Goal: Task Accomplishment & Management: Use online tool/utility

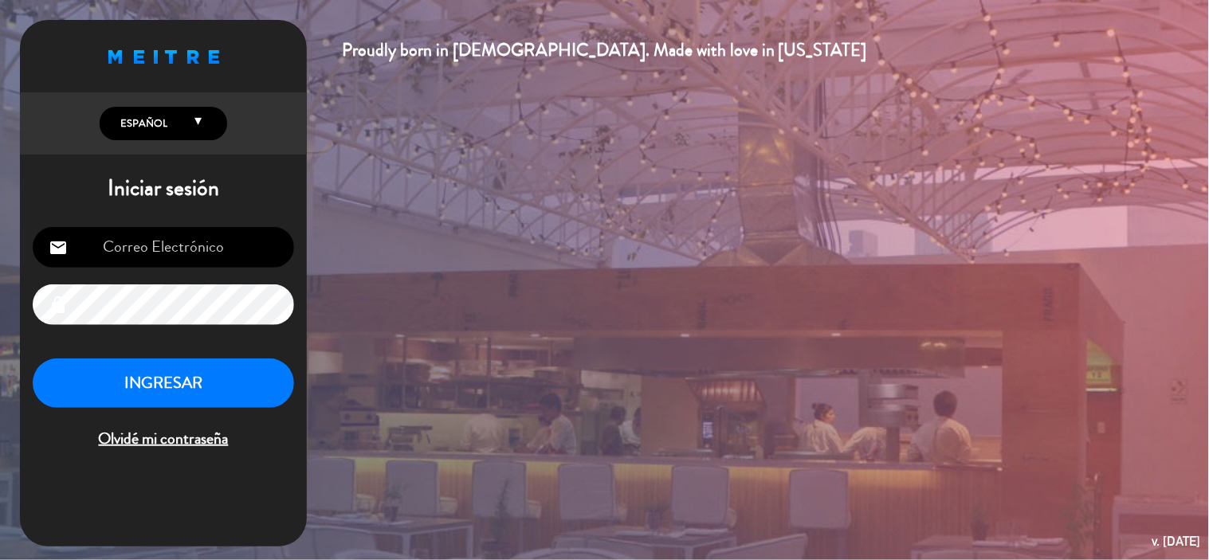
type input "[EMAIL_ADDRESS][DOMAIN_NAME]"
click at [260, 383] on button "INGRESAR" at bounding box center [163, 384] width 261 height 50
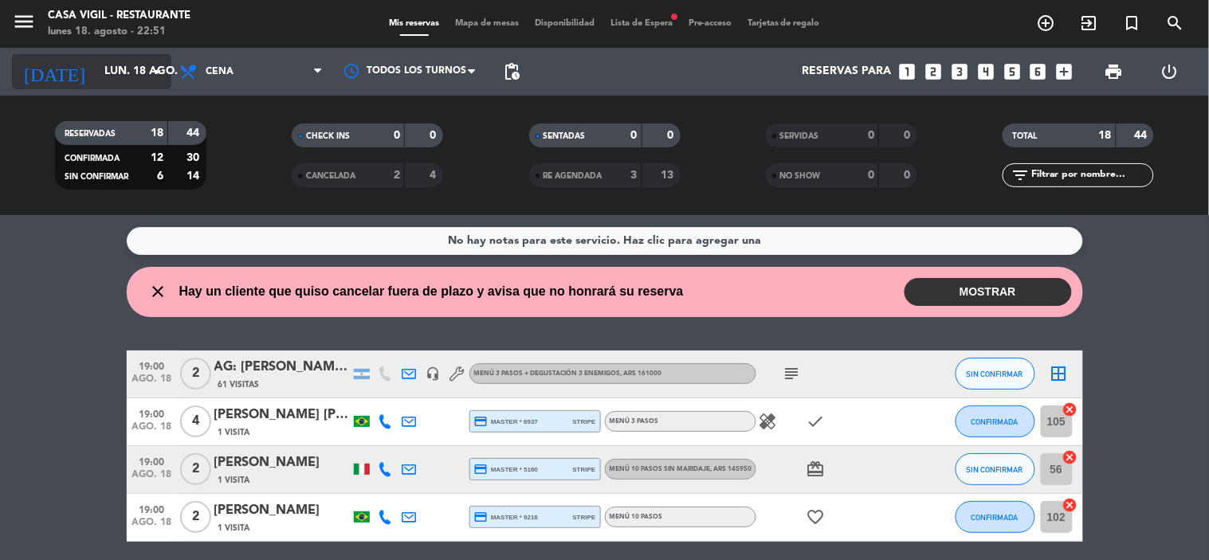
click at [168, 73] on input "lun. 18 ago." at bounding box center [171, 71] width 151 height 29
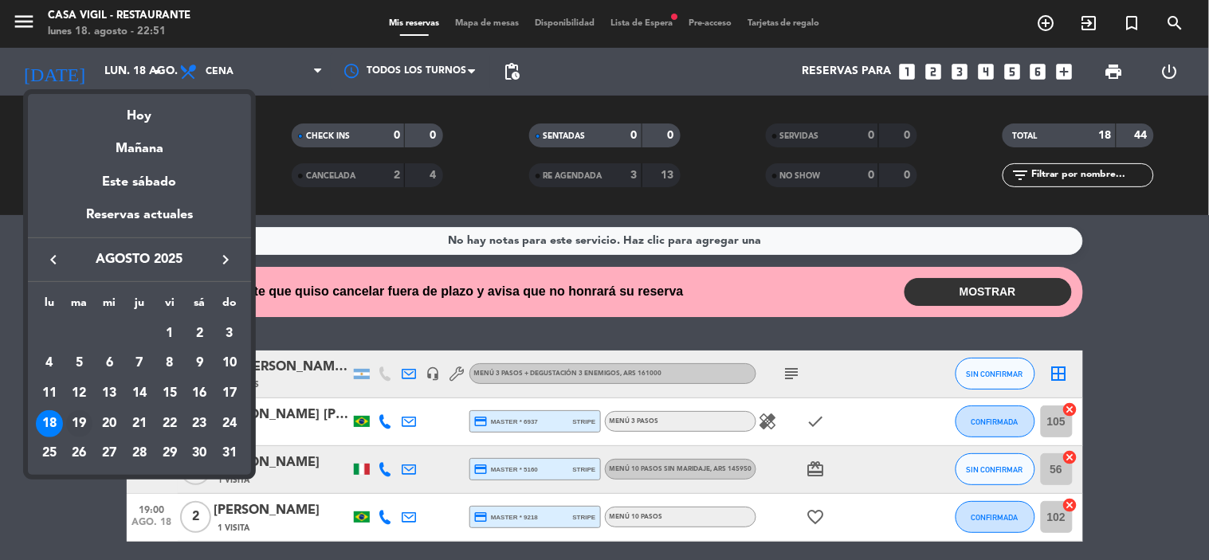
click at [81, 417] on div "19" at bounding box center [79, 424] width 27 height 27
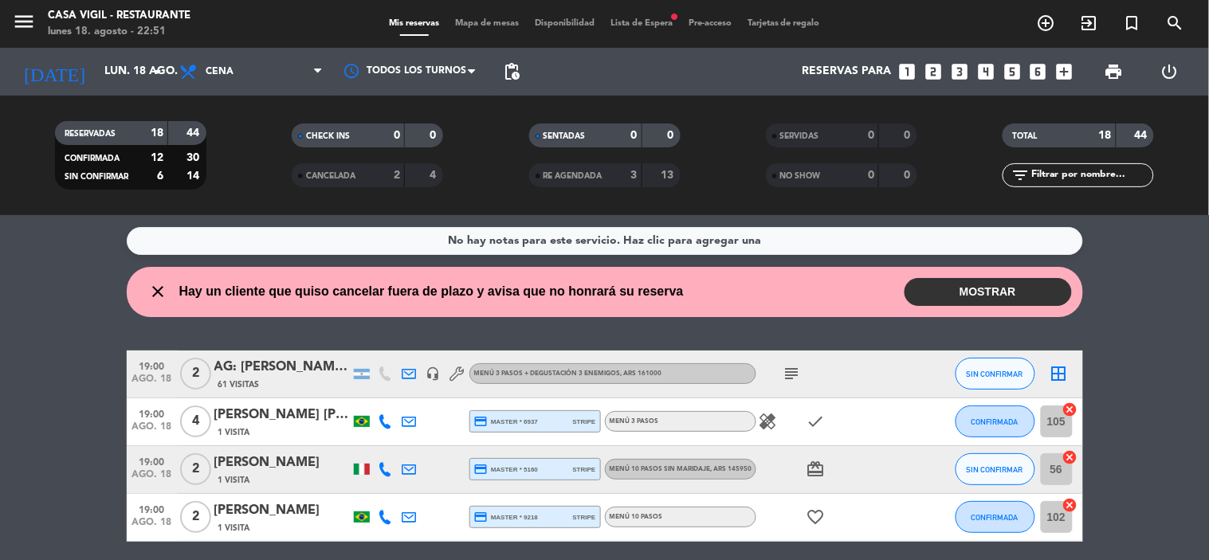
type input "[DATE] ago."
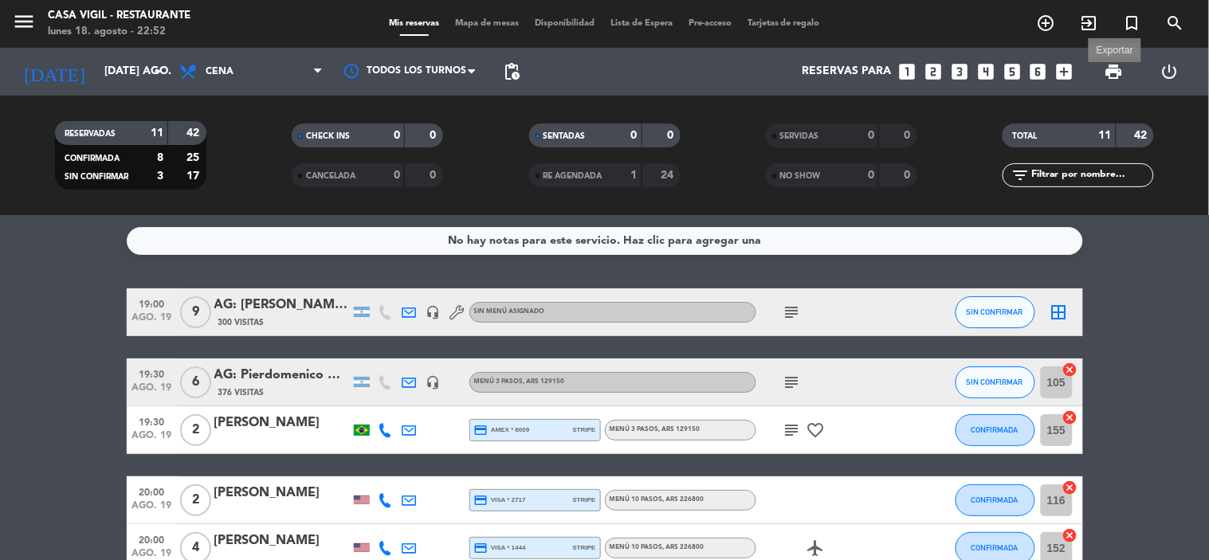
click at [1120, 66] on span "print" at bounding box center [1114, 71] width 19 height 19
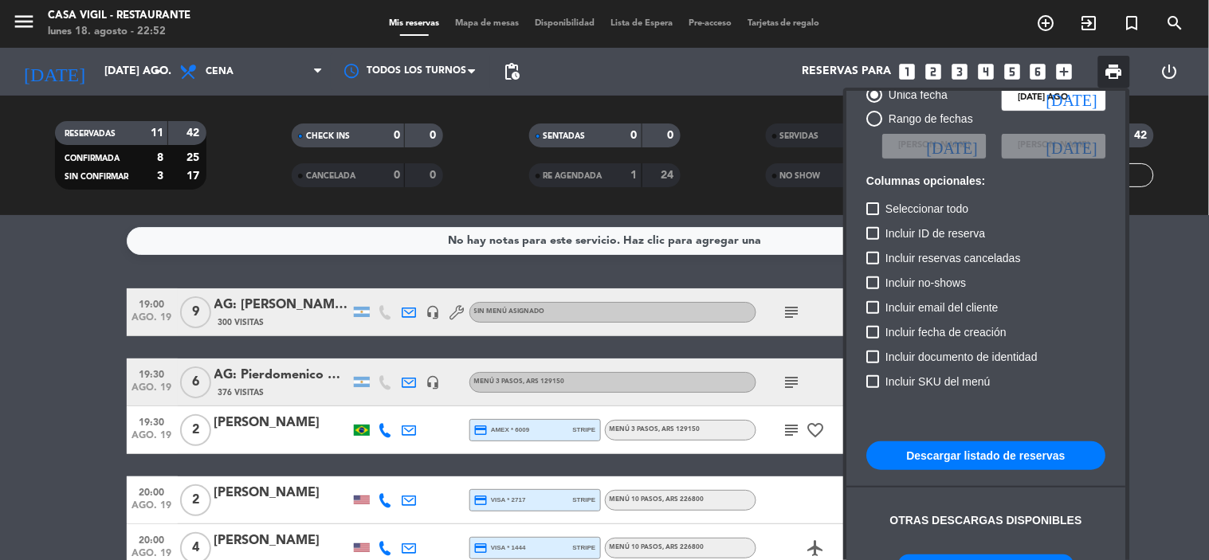
scroll to position [96, 0]
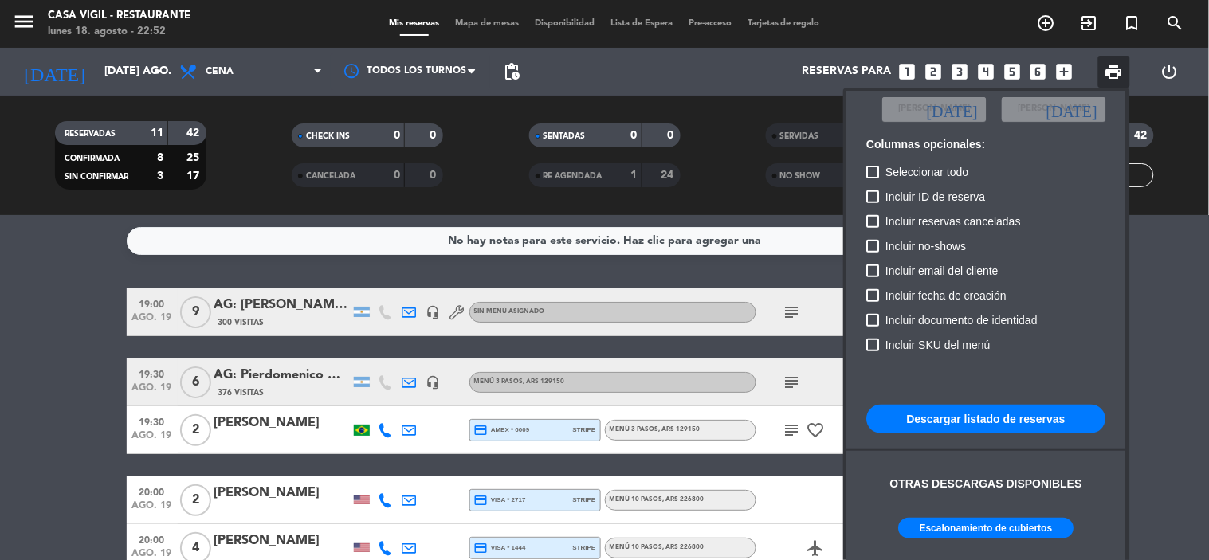
click at [1012, 523] on button "Escalonamiento de cubiertos" at bounding box center [986, 528] width 175 height 21
